Goal: Information Seeking & Learning: Learn about a topic

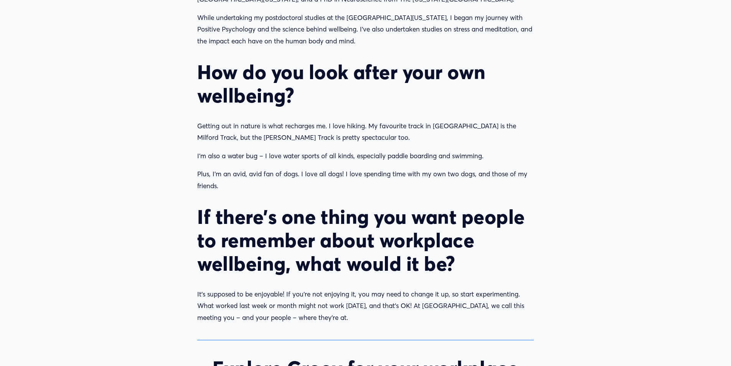
scroll to position [844, 0]
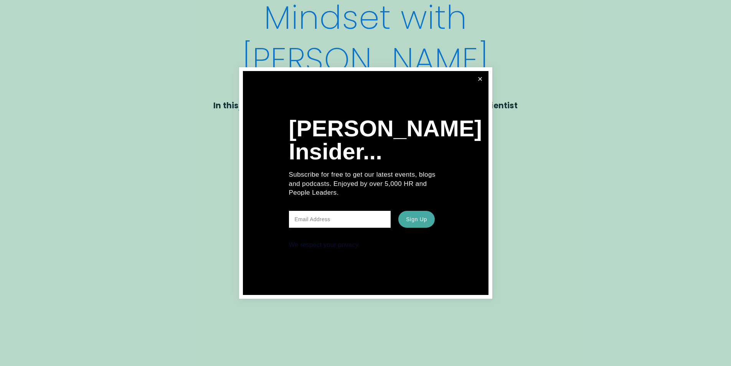
scroll to position [192, 0]
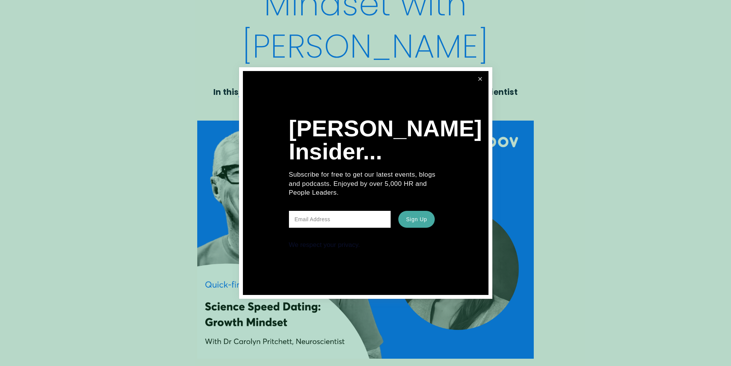
click at [479, 82] on link "Close" at bounding box center [480, 79] width 14 height 14
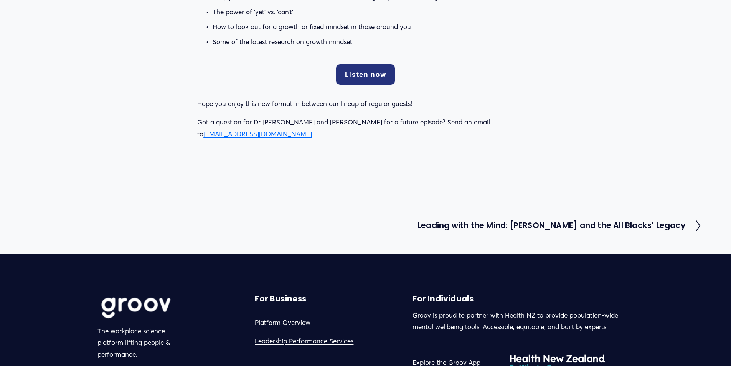
scroll to position [691, 0]
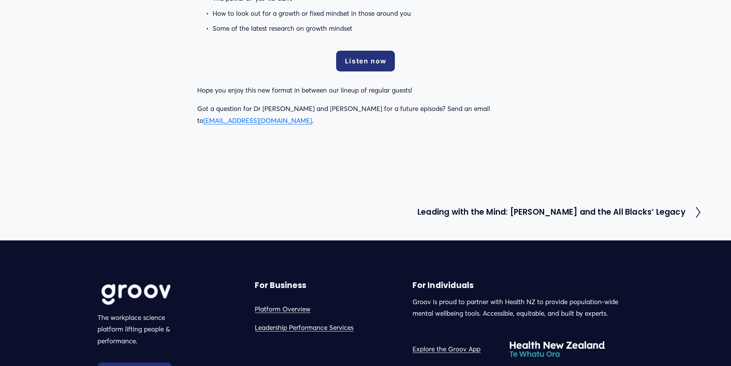
click at [263, 322] on link "Leadership Performance Services" at bounding box center [304, 328] width 99 height 12
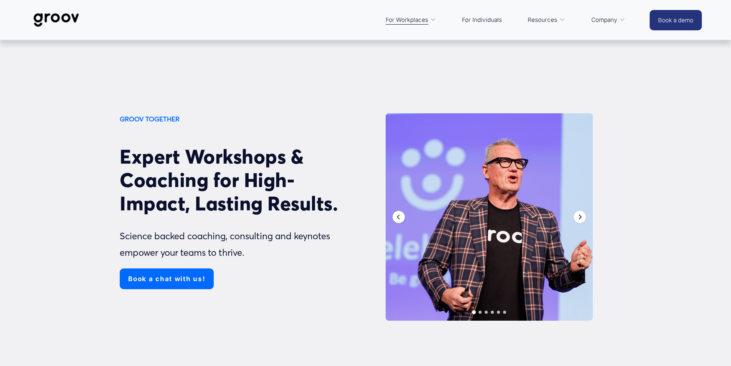
click at [579, 219] on icon "Next" at bounding box center [580, 216] width 3 height 5
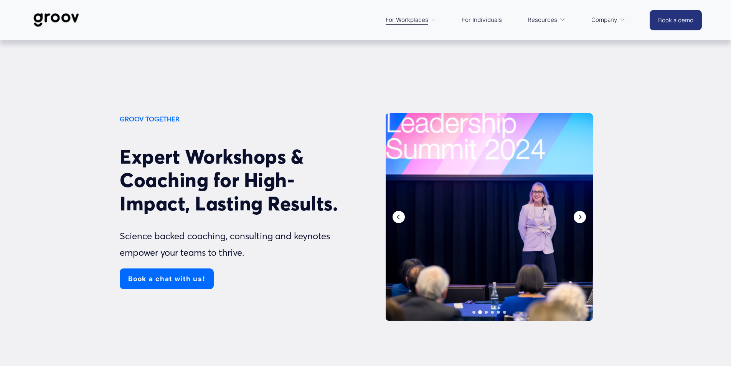
click at [579, 219] on icon "Next" at bounding box center [580, 216] width 3 height 5
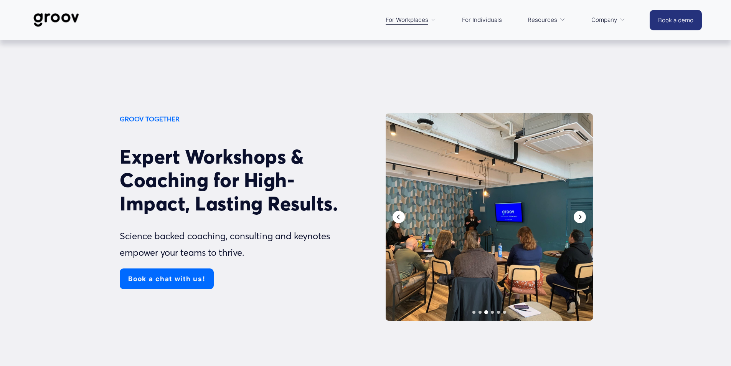
click at [579, 219] on icon "Next" at bounding box center [580, 216] width 3 height 5
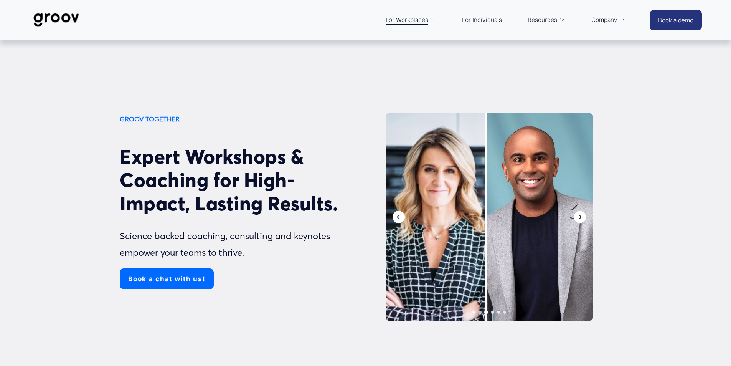
click at [579, 219] on icon "Next" at bounding box center [580, 216] width 3 height 5
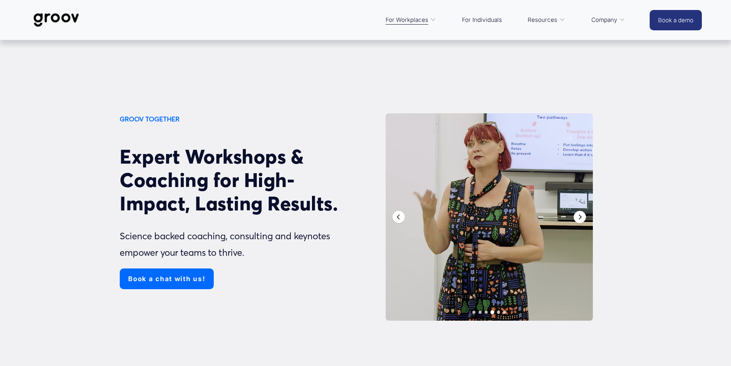
click at [579, 219] on icon "Next" at bounding box center [580, 216] width 3 height 5
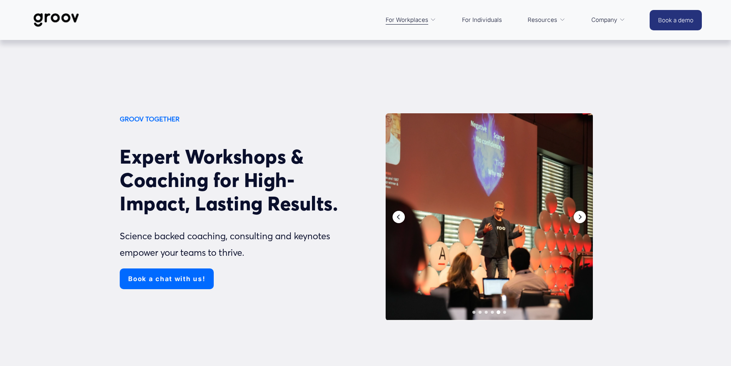
click at [579, 219] on icon "Next" at bounding box center [580, 216] width 3 height 5
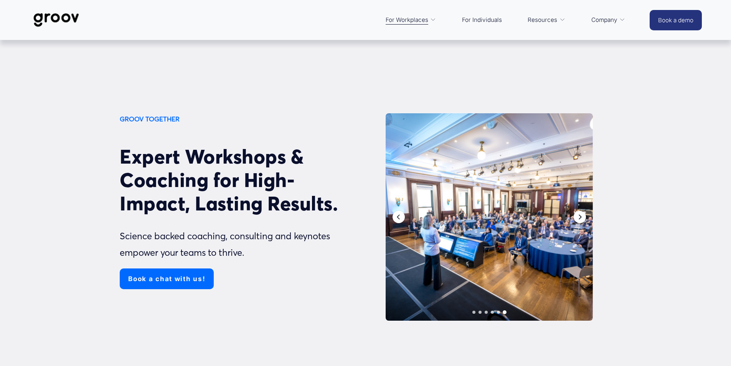
click at [579, 219] on icon "Next" at bounding box center [580, 216] width 3 height 5
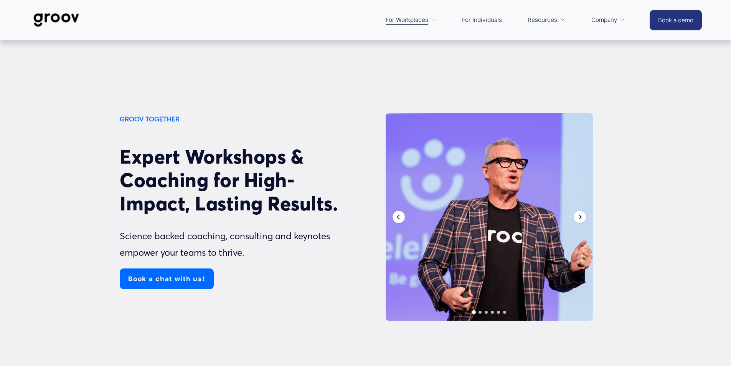
click at [579, 219] on icon "Next" at bounding box center [580, 216] width 3 height 5
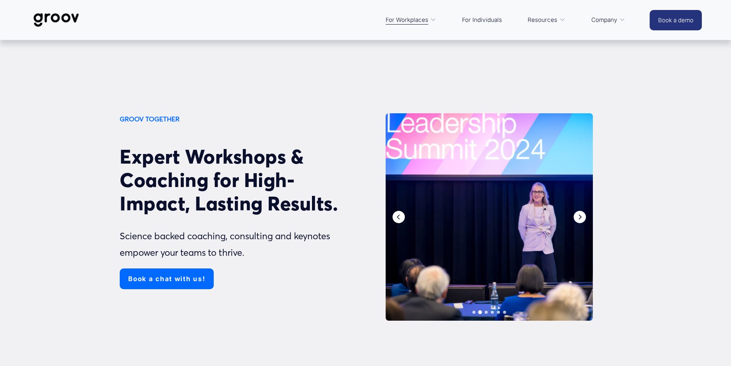
click at [579, 219] on icon "Next" at bounding box center [580, 216] width 3 height 5
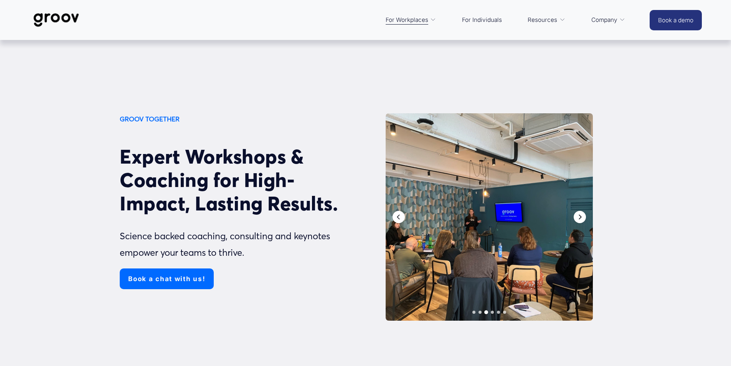
click at [579, 219] on icon "Next" at bounding box center [580, 216] width 3 height 5
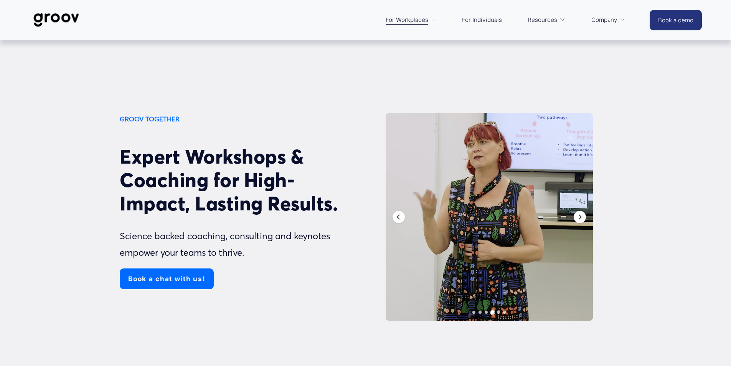
click at [481, 18] on link "For Individuals" at bounding box center [482, 20] width 48 height 18
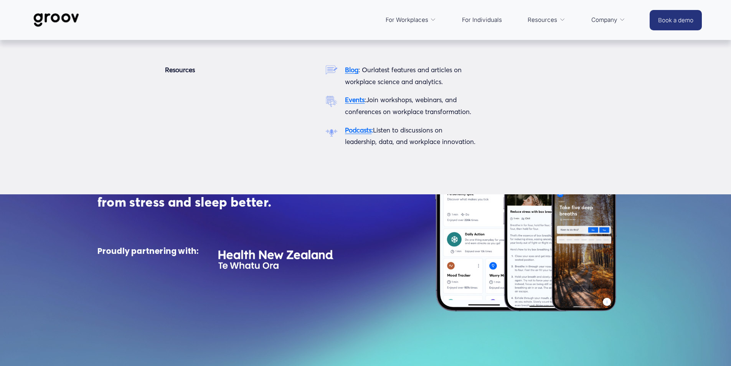
click at [557, 18] on link "Resources" at bounding box center [546, 20] width 45 height 18
click at [561, 21] on icon "folder dropdown" at bounding box center [562, 20] width 6 height 6
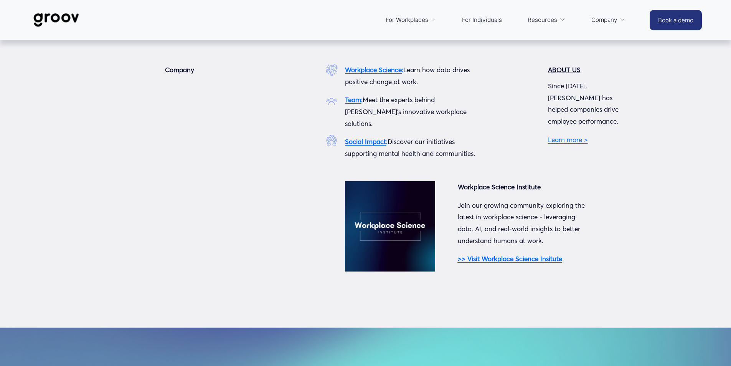
click at [605, 21] on span "Company" at bounding box center [604, 20] width 26 height 11
click at [484, 254] on strong ">> Visit Workplace Science Insitute" at bounding box center [510, 258] width 104 height 8
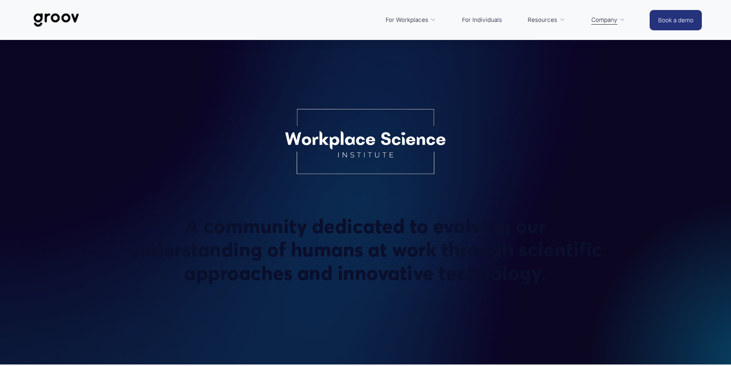
click at [329, 309] on div "A community dedicated to evolving our understanding of humans at work through s…" at bounding box center [365, 202] width 731 height 228
